Goal: Information Seeking & Learning: Learn about a topic

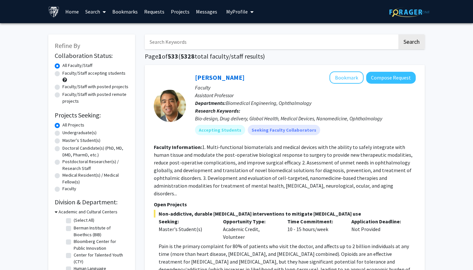
click at [281, 42] on input "Search Keywords" at bounding box center [271, 41] width 253 height 15
type input "optogenetics"
click at [411, 43] on button "Search" at bounding box center [411, 41] width 26 height 15
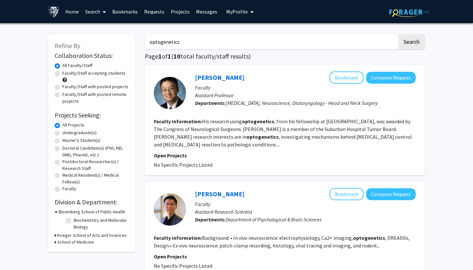
click at [386, 42] on input "optogenetics" at bounding box center [271, 41] width 253 height 15
click at [411, 43] on button "Search" at bounding box center [411, 41] width 26 height 15
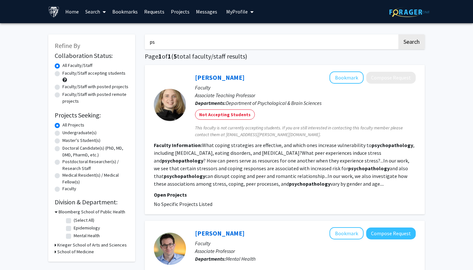
type input "p"
click at [411, 43] on button "Search" at bounding box center [411, 41] width 26 height 15
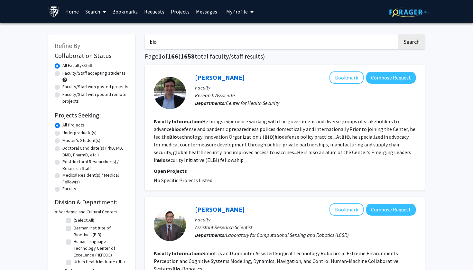
type input "psychopathology"
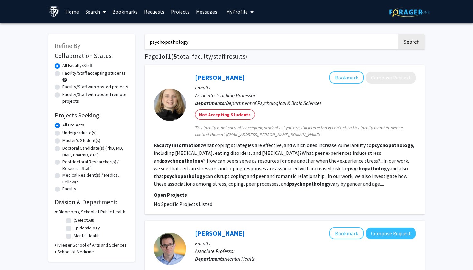
click at [71, 12] on link "Home" at bounding box center [72, 11] width 20 height 23
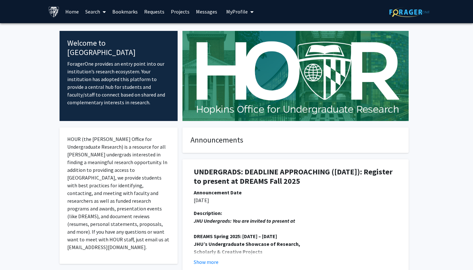
click at [187, 14] on link "Projects" at bounding box center [180, 11] width 25 height 23
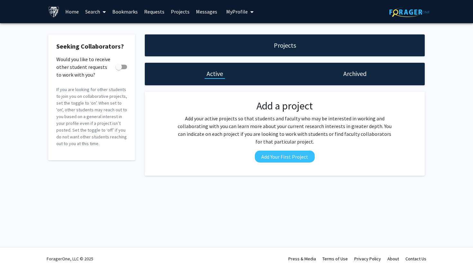
click at [143, 11] on link "Requests" at bounding box center [154, 11] width 27 height 23
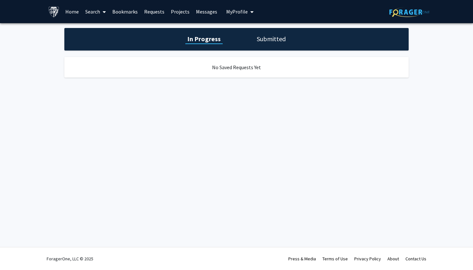
click at [125, 16] on link "Bookmarks" at bounding box center [125, 11] width 32 height 23
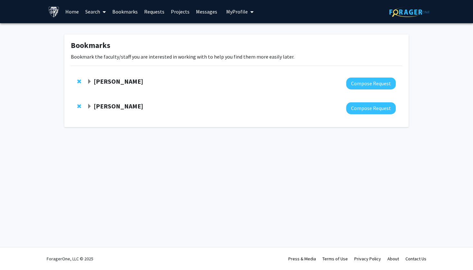
click at [99, 11] on link "Search" at bounding box center [95, 11] width 27 height 23
click at [124, 9] on link "Bookmarks" at bounding box center [125, 11] width 32 height 23
click at [100, 104] on strong "[PERSON_NAME]" at bounding box center [119, 106] width 50 height 8
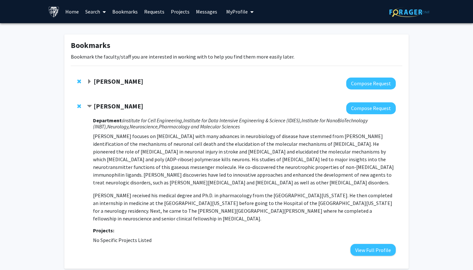
click at [101, 106] on strong "[PERSON_NAME]" at bounding box center [119, 106] width 50 height 8
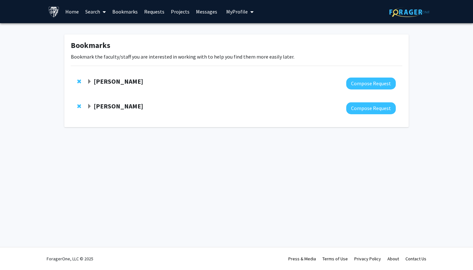
click at [114, 82] on strong "[PERSON_NAME]" at bounding box center [119, 81] width 50 height 8
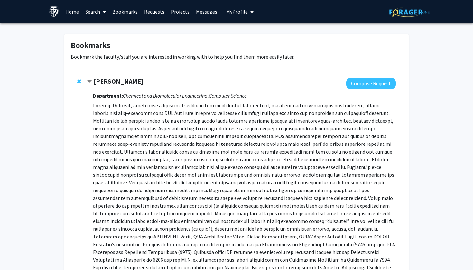
click at [114, 82] on strong "[PERSON_NAME]" at bounding box center [119, 81] width 50 height 8
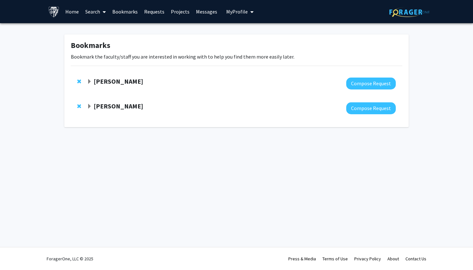
click at [97, 14] on link "Search" at bounding box center [95, 11] width 27 height 23
click at [104, 30] on span "Faculty/Staff" at bounding box center [105, 29] width 47 height 13
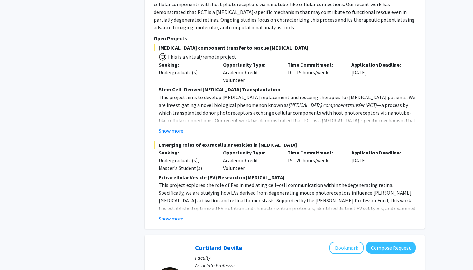
scroll to position [1325, 0]
click at [179, 214] on button "Show more" at bounding box center [171, 218] width 25 height 8
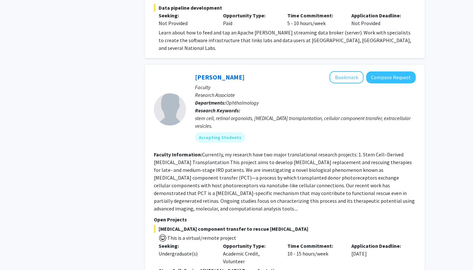
scroll to position [1140, 0]
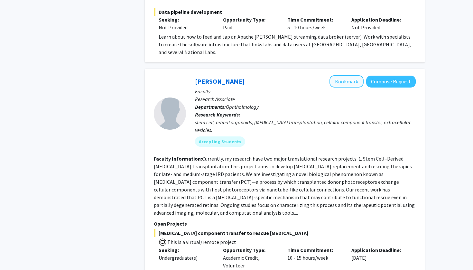
click at [355, 75] on button "Bookmark" at bounding box center [346, 81] width 34 height 12
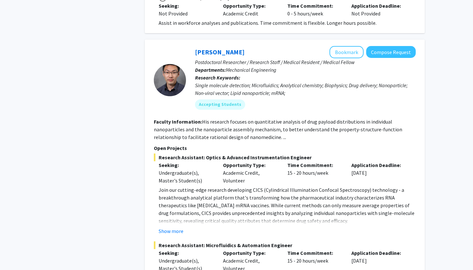
scroll to position [1869, 0]
click at [178, 227] on button "Show more" at bounding box center [171, 231] width 25 height 8
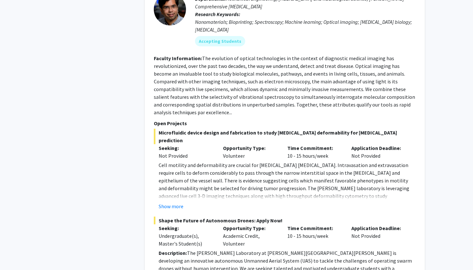
scroll to position [3461, 0]
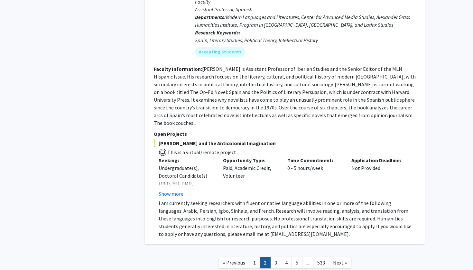
scroll to position [2314, 0]
click at [278, 257] on link "3" at bounding box center [275, 262] width 11 height 11
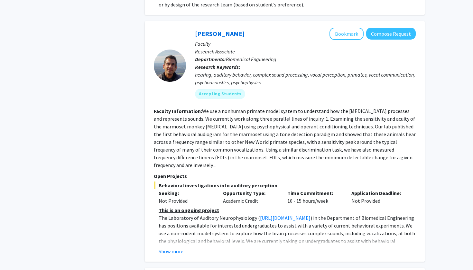
scroll to position [504, 0]
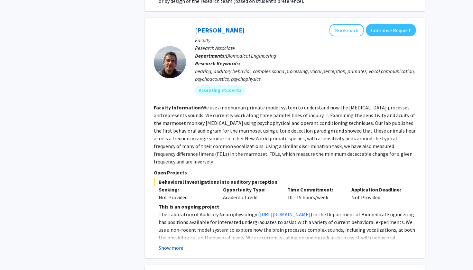
click at [171, 244] on button "Show more" at bounding box center [171, 248] width 25 height 8
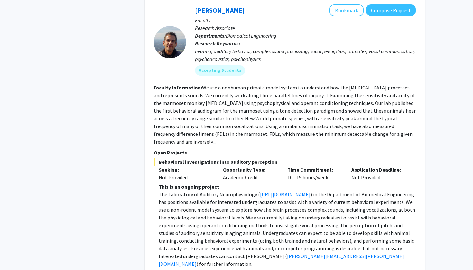
scroll to position [523, 0]
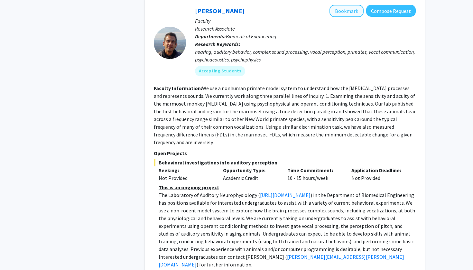
click at [357, 15] on button "Bookmark" at bounding box center [346, 11] width 34 height 12
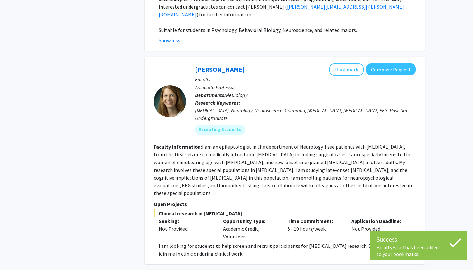
scroll to position [775, 0]
